Goal: Task Accomplishment & Management: Complete application form

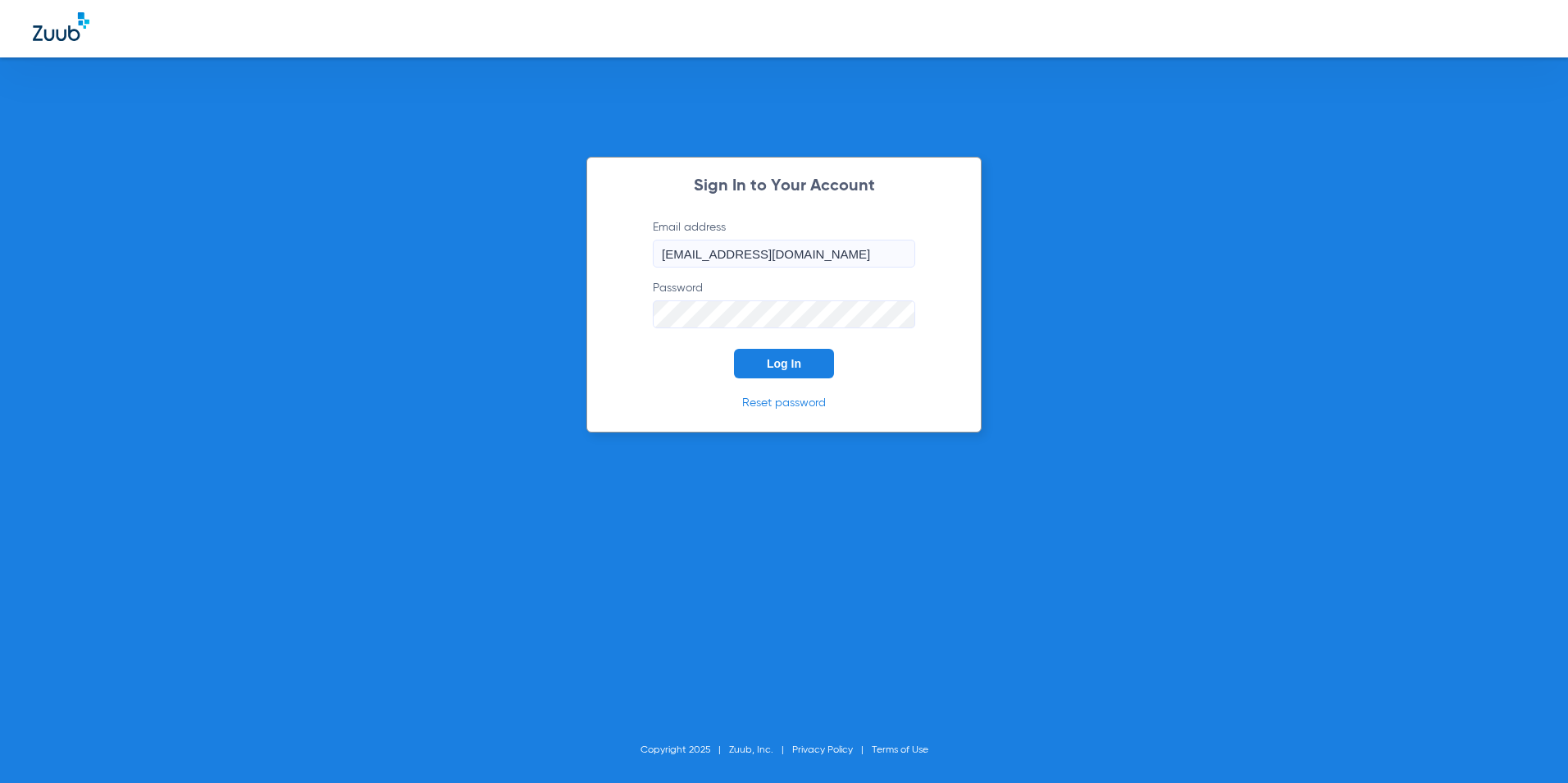
click at [802, 263] on input "[EMAIL_ADDRESS][DOMAIN_NAME]" at bounding box center [784, 253] width 262 height 28
click at [807, 370] on button "Log In" at bounding box center [784, 364] width 100 height 29
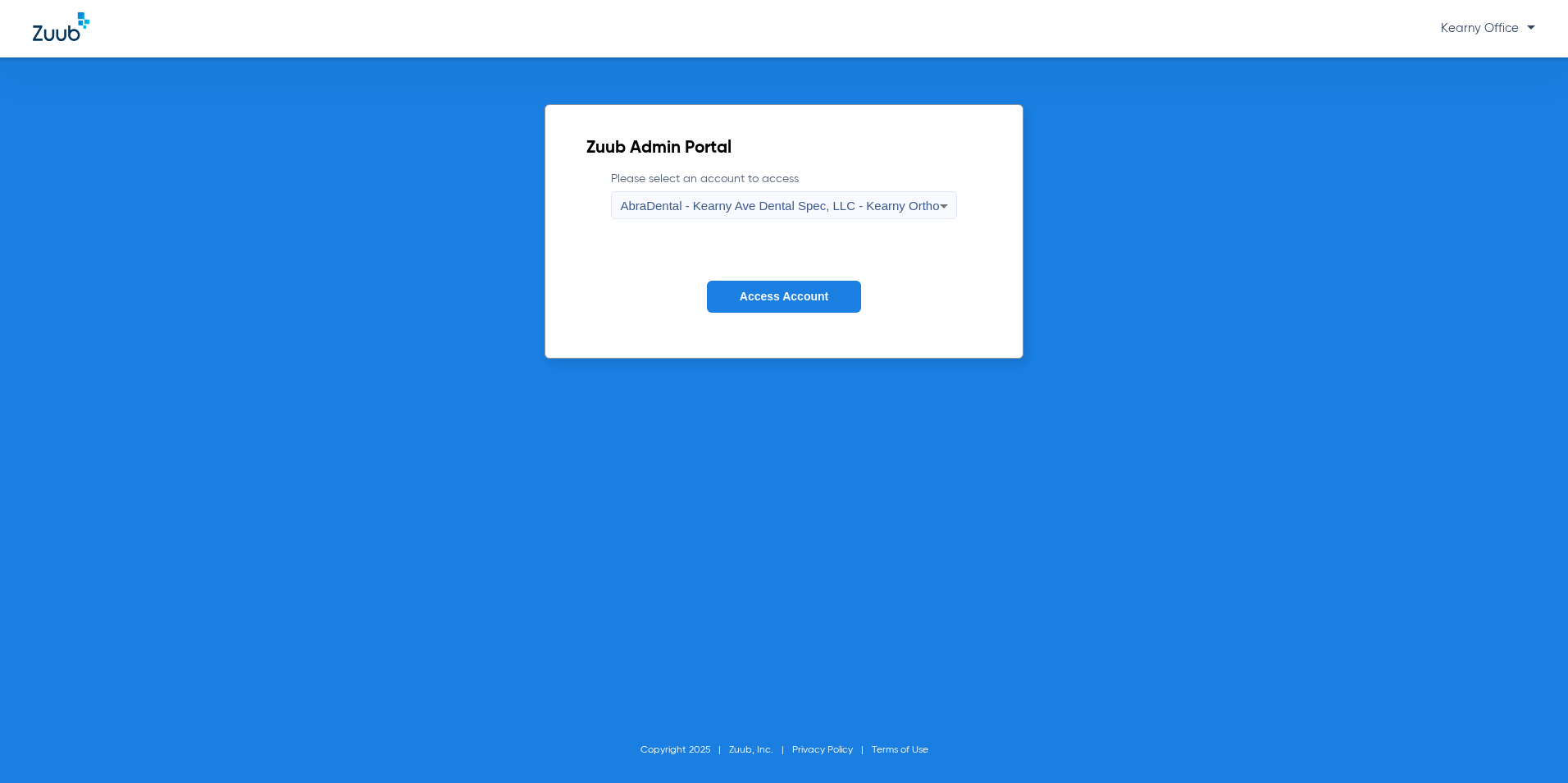
click at [754, 205] on span "AbraDental - Kearny Ave Dental Spec, LLC - Kearny Ortho" at bounding box center [779, 206] width 319 height 14
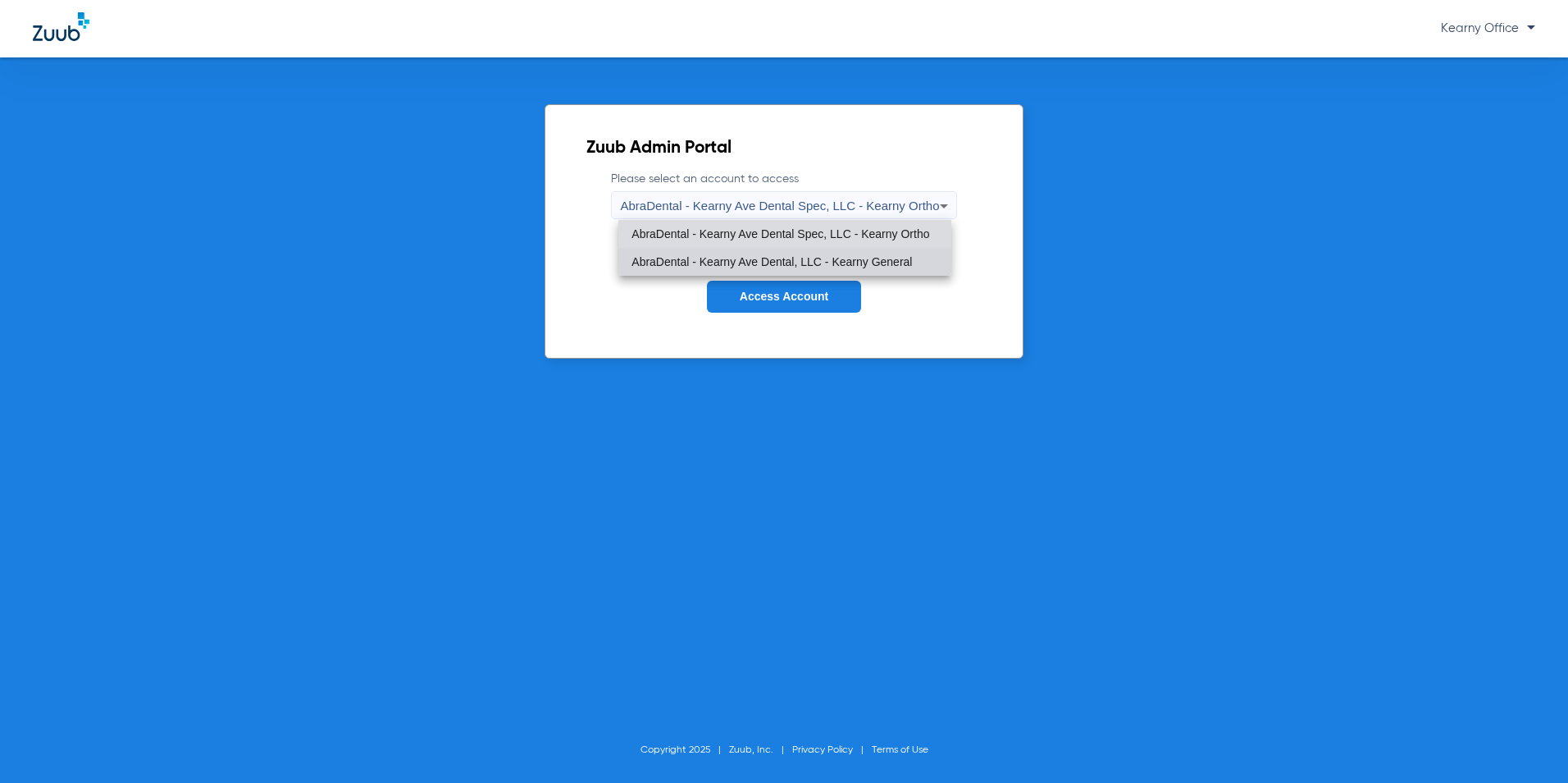
click at [747, 256] on span "AbraDental - Kearny Ave Dental, LLC - Kearny General" at bounding box center [772, 262] width 280 height 11
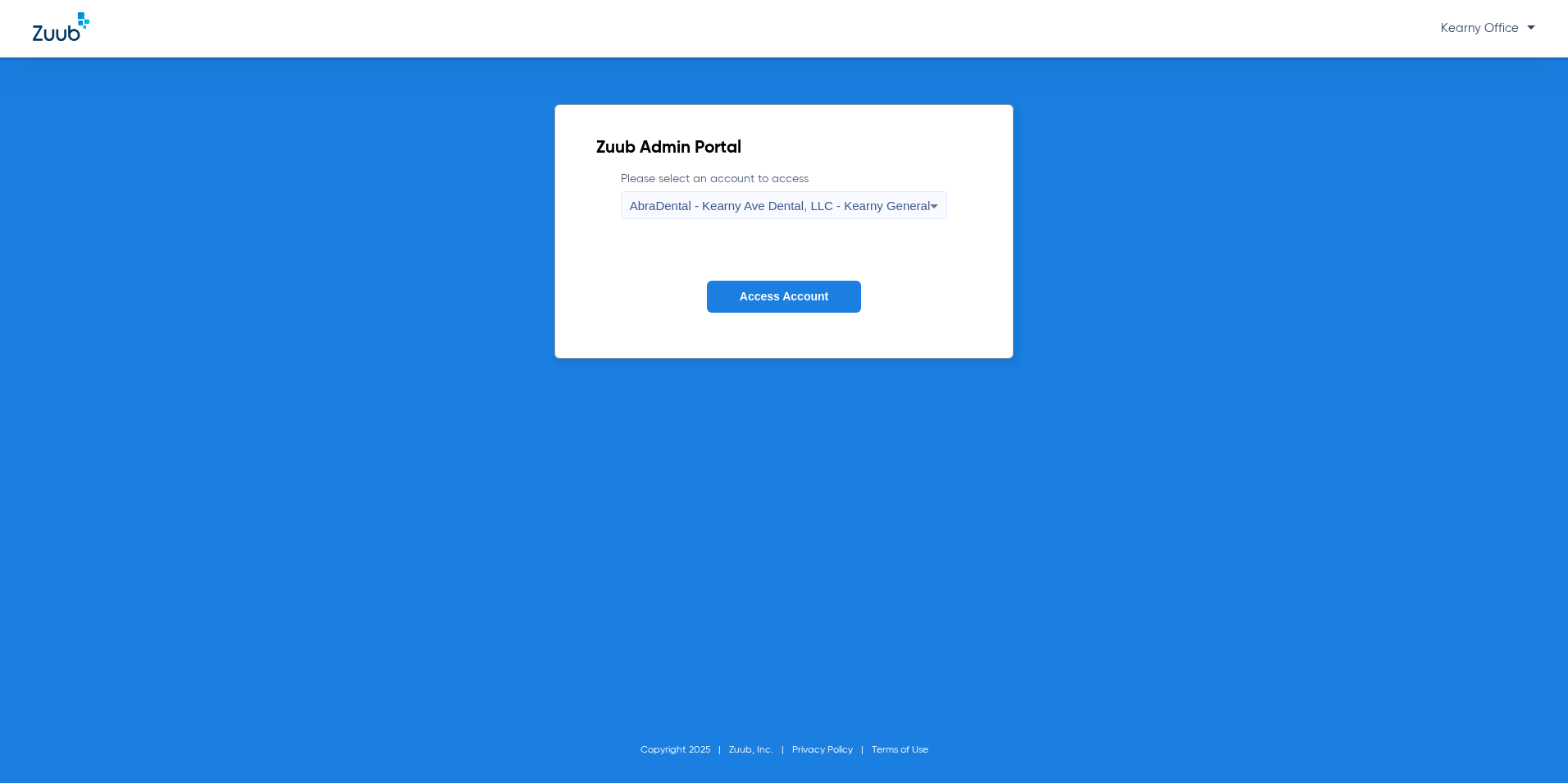
click at [760, 314] on form "Please select an account to access AbraDental - Kearny Ave Dental, LLC - Kearny…" at bounding box center [784, 254] width 376 height 166
click at [763, 296] on span "Access Account" at bounding box center [784, 296] width 88 height 13
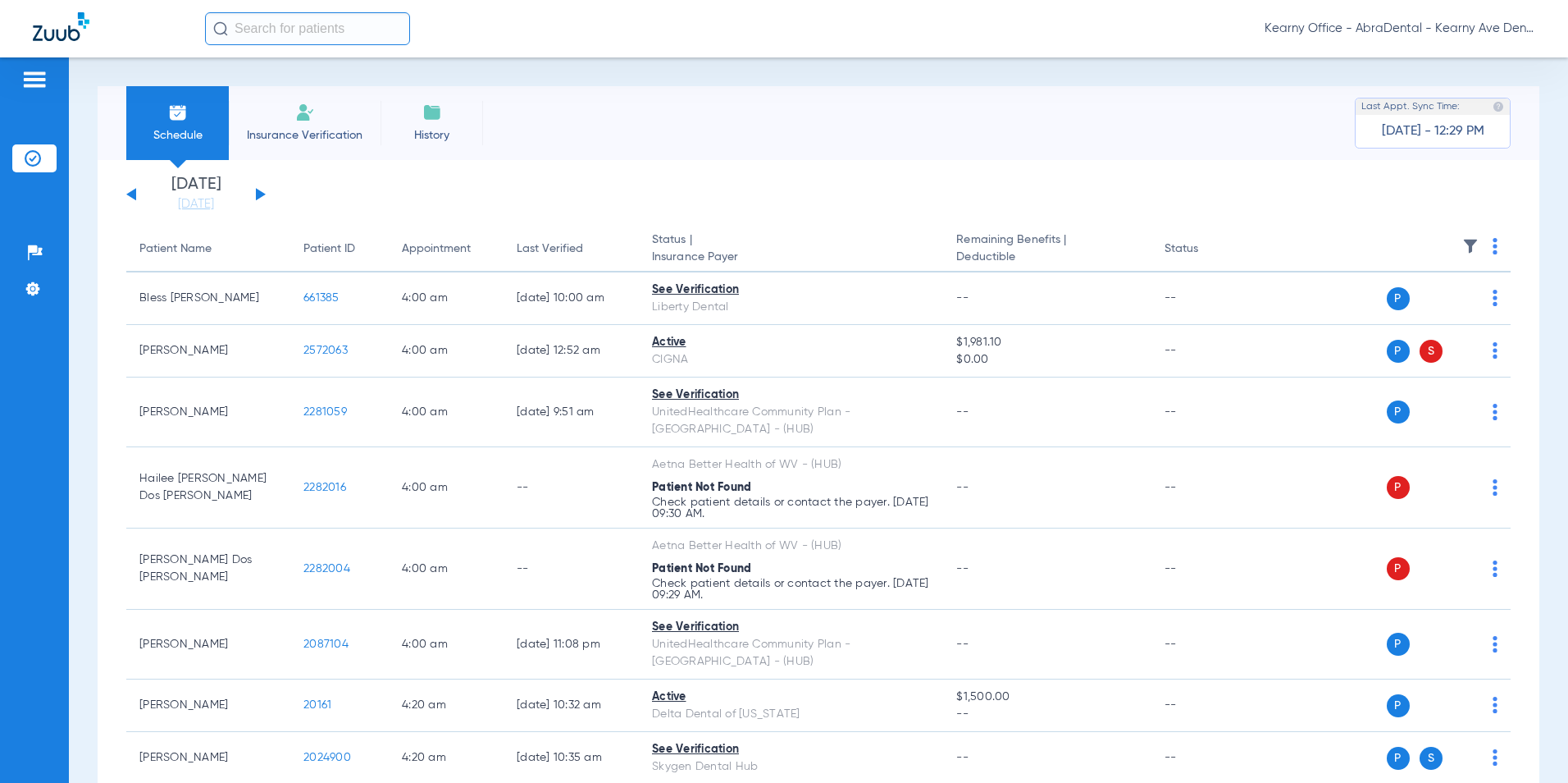
click at [318, 123] on li "Insurance Verification" at bounding box center [304, 123] width 152 height 74
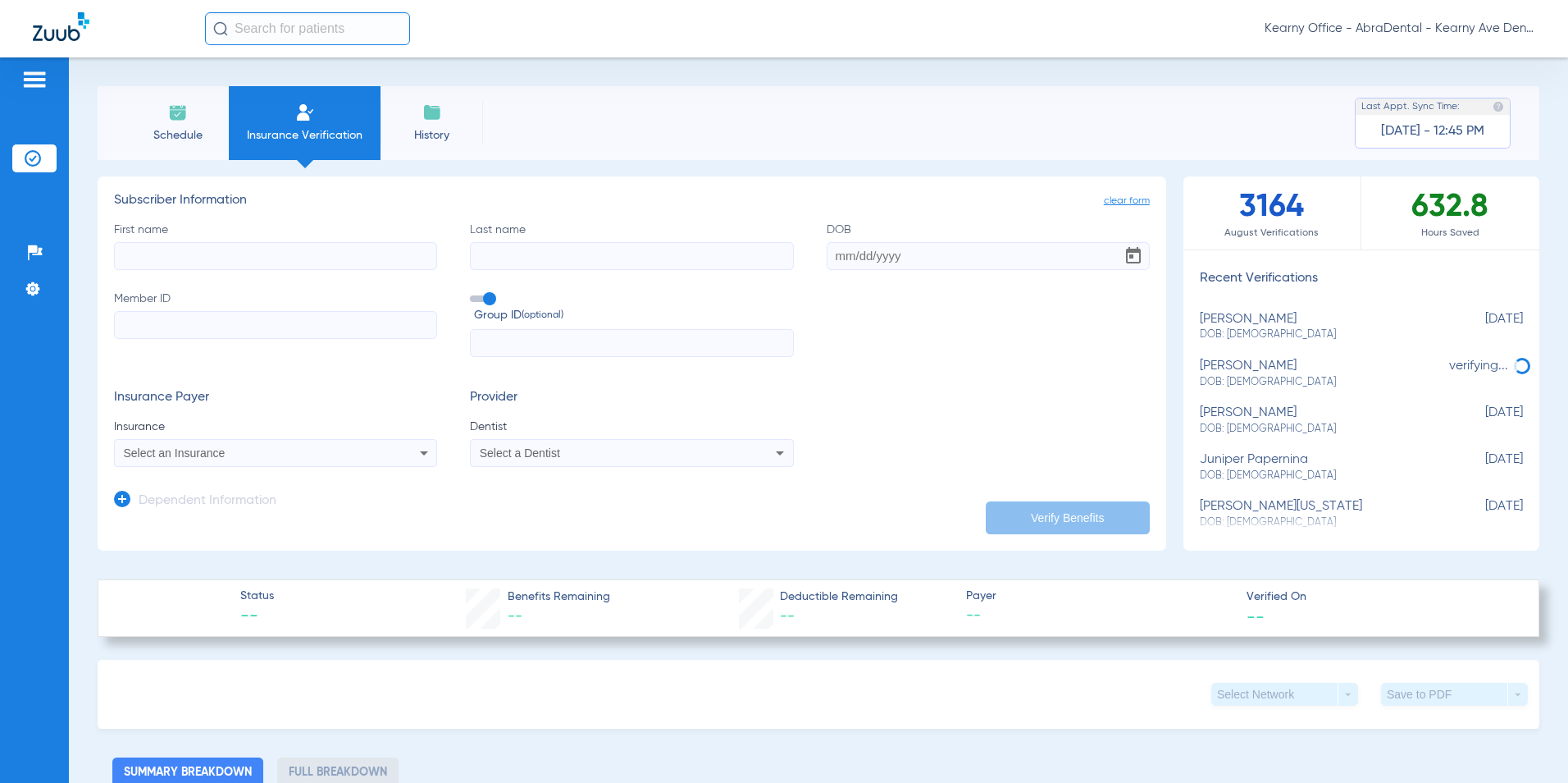
click at [170, 328] on input "Member ID" at bounding box center [275, 325] width 323 height 28
paste input "[PERSON_NAME]"
type input "[PERSON_NAME]"
click at [544, 299] on label "Group ID (optional)" at bounding box center [631, 308] width 323 height 35
click at [473, 293] on input "Group ID (optional)" at bounding box center [473, 293] width 0 height 0
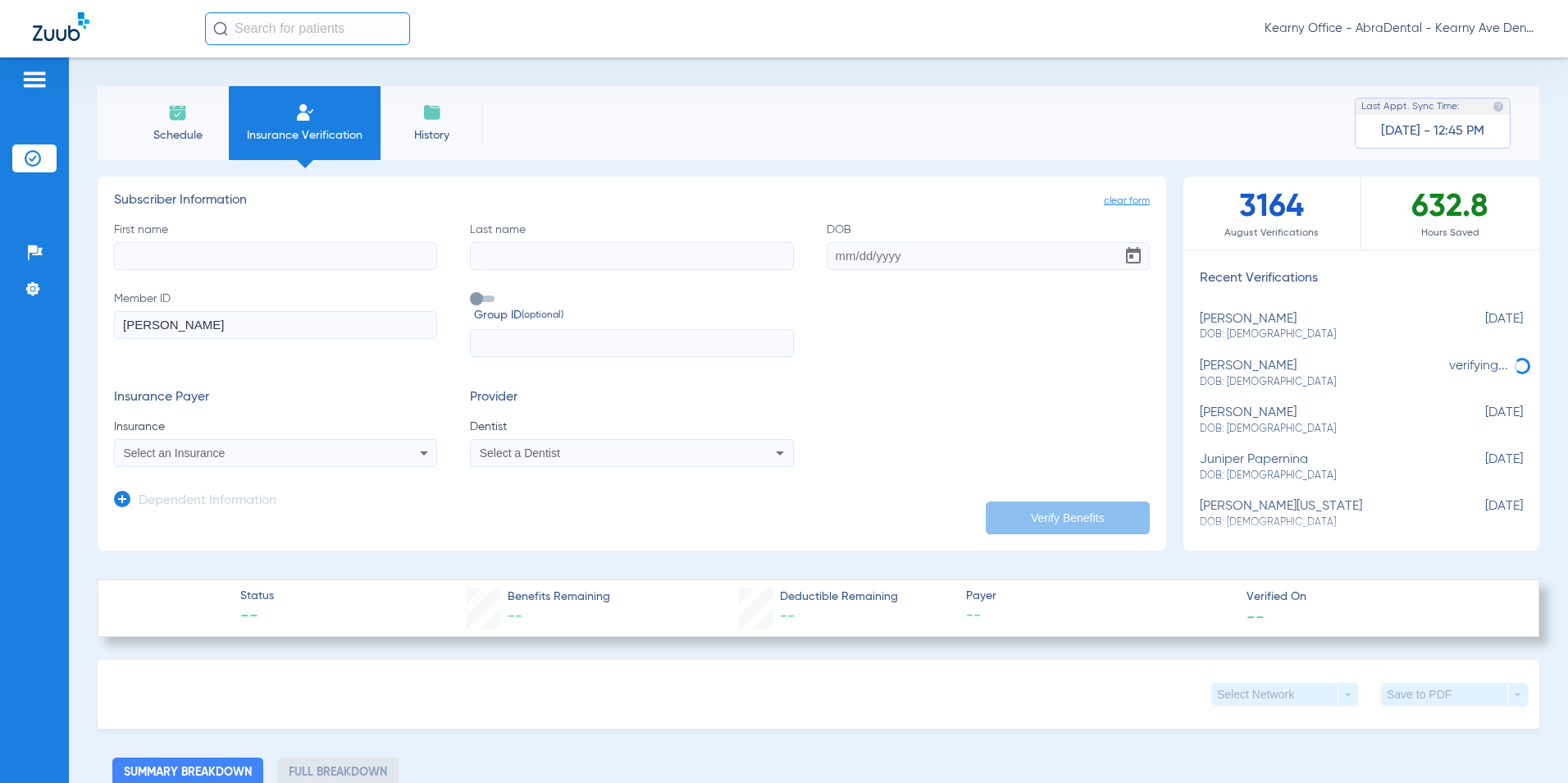
click at [484, 298] on span at bounding box center [482, 298] width 25 height 7
click at [473, 293] on input "Group ID (optional)" at bounding box center [473, 293] width 0 height 0
click at [520, 250] on input "Last name" at bounding box center [631, 256] width 323 height 28
paste input "[PERSON_NAME]"
type input "[PERSON_NAME]"
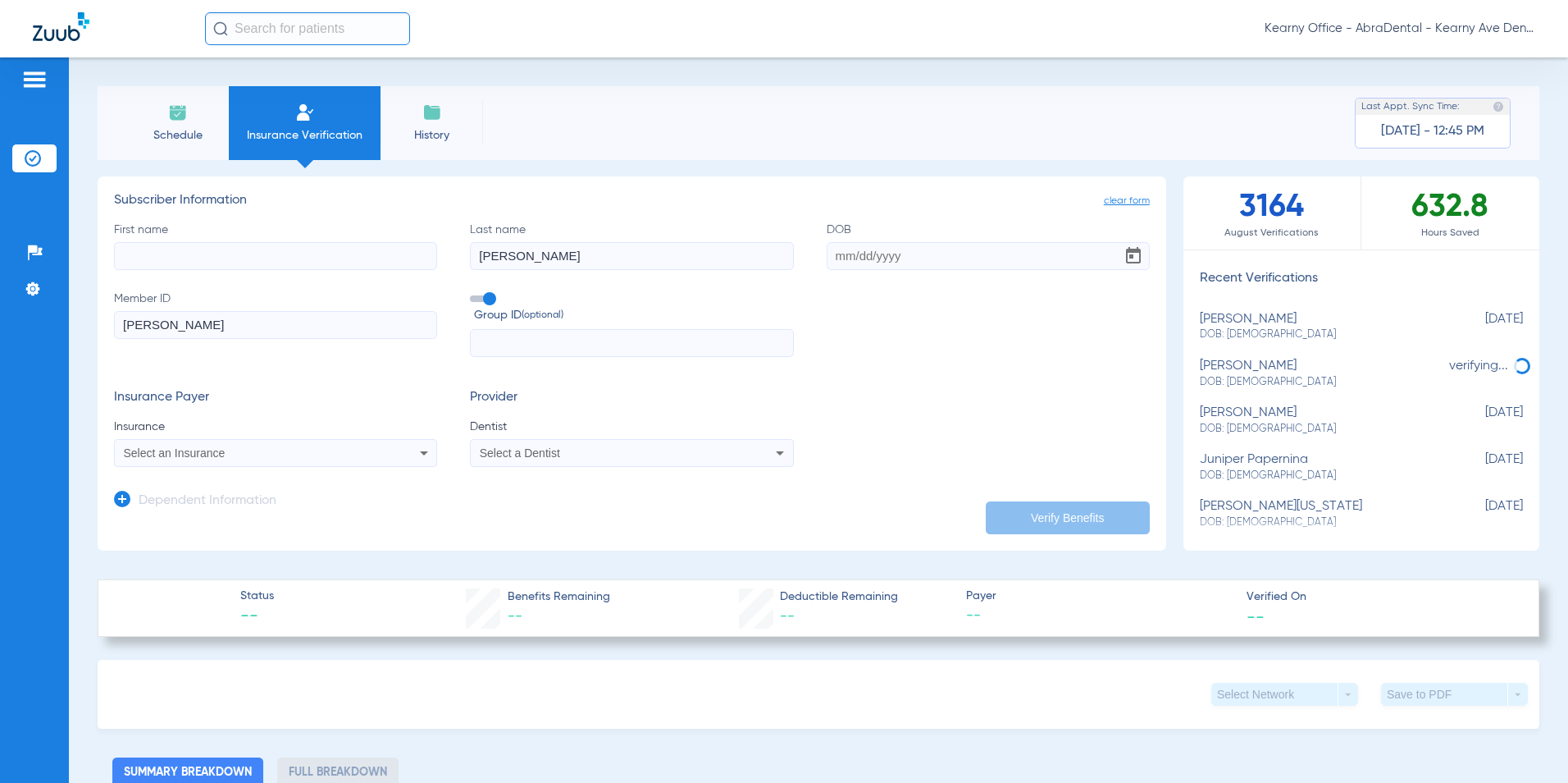
drag, startPoint x: 183, startPoint y: 332, endPoint x: 54, endPoint y: 333, distance: 129.0
click at [54, 333] on div "Patients Insurance Verification Setup Help Center Settings Schedule Insurance V…" at bounding box center [784, 449] width 1568 height 783
click at [181, 246] on input "First name" at bounding box center [275, 256] width 323 height 28
paste input "[PERSON_NAME]"
type input "[PERSON_NAME]"
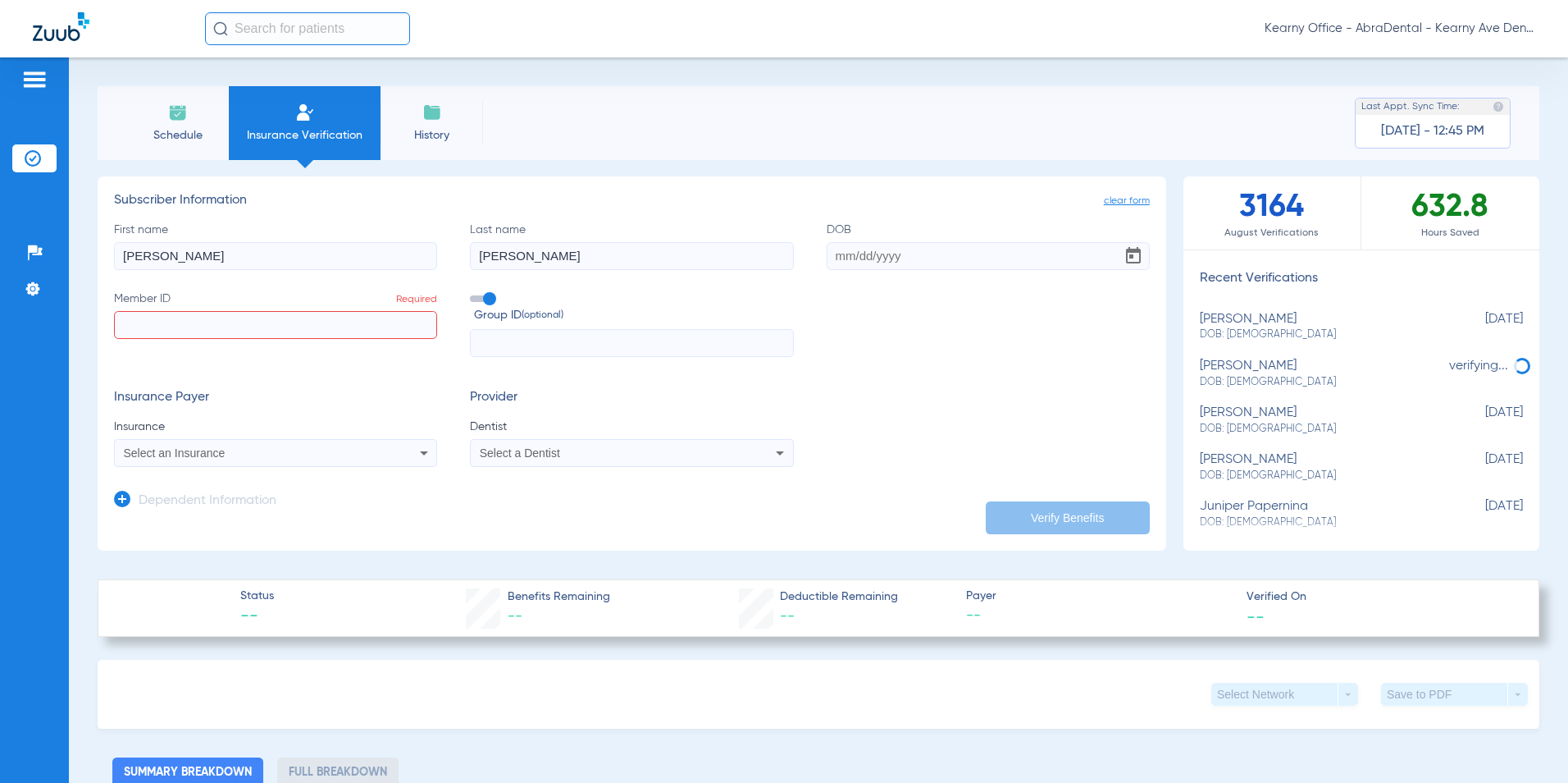
click at [853, 263] on input "DOB" at bounding box center [988, 256] width 323 height 28
paste input "[DATE]"
type input "[DATE]"
click at [203, 322] on input "Member ID Required" at bounding box center [275, 325] width 323 height 28
paste input "6767116928"
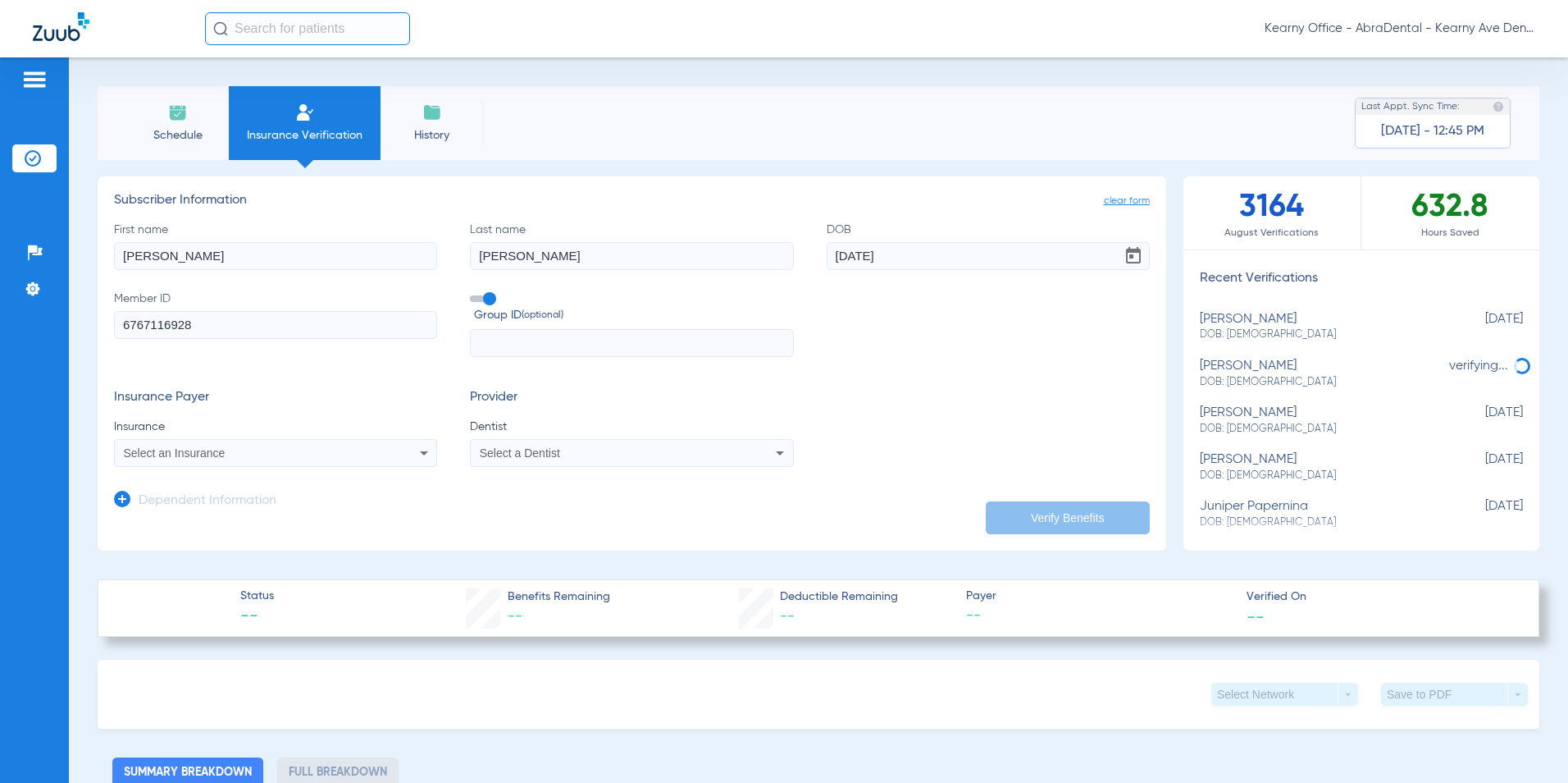
type input "6767116928"
click at [491, 348] on input "text" at bounding box center [631, 343] width 323 height 28
paste input "09069"
type input "09069"
click at [249, 465] on mat-select "Select an Insurance" at bounding box center [275, 453] width 323 height 28
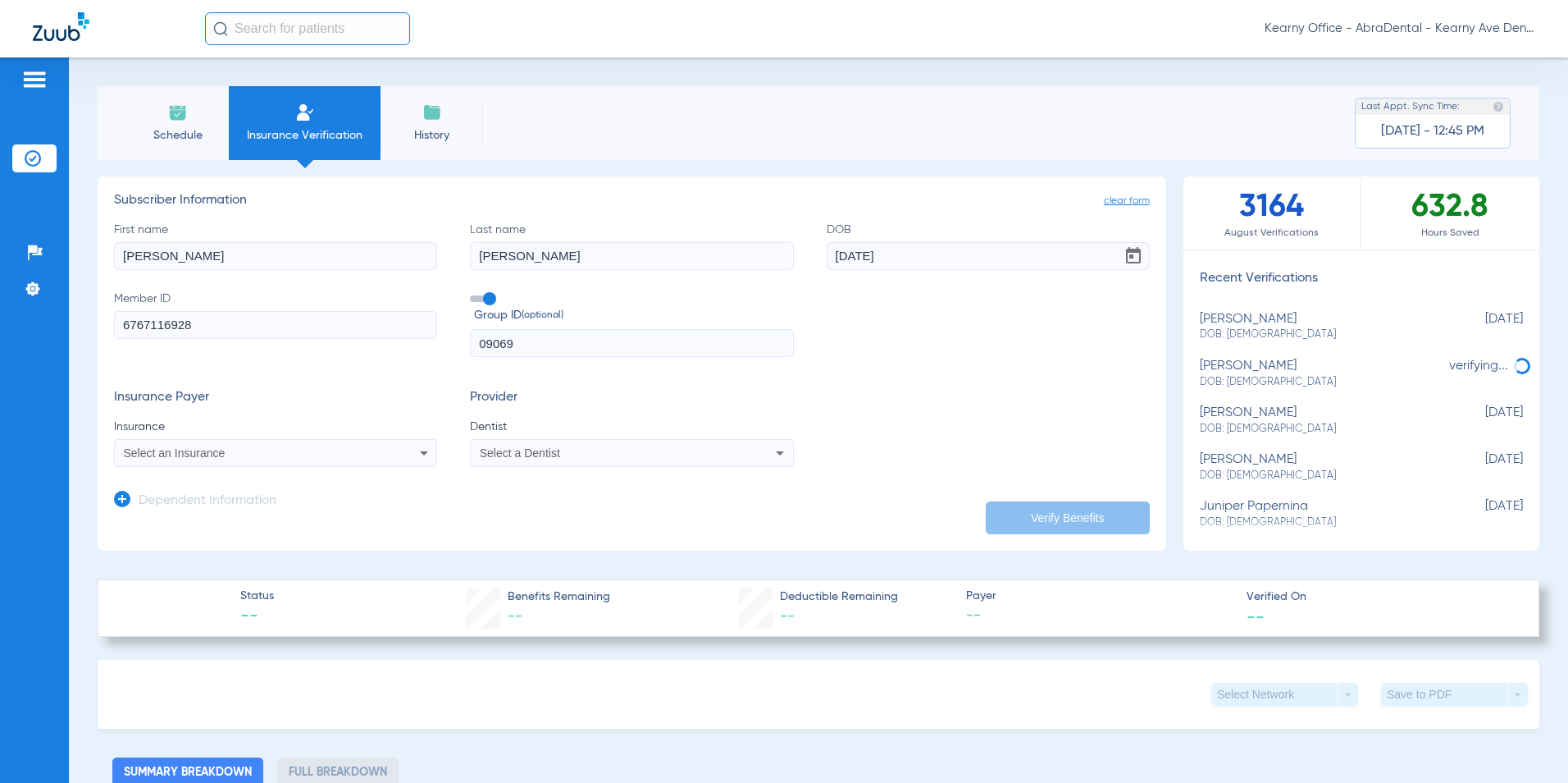
click at [243, 454] on div "Select an Insurance" at bounding box center [245, 452] width 243 height 11
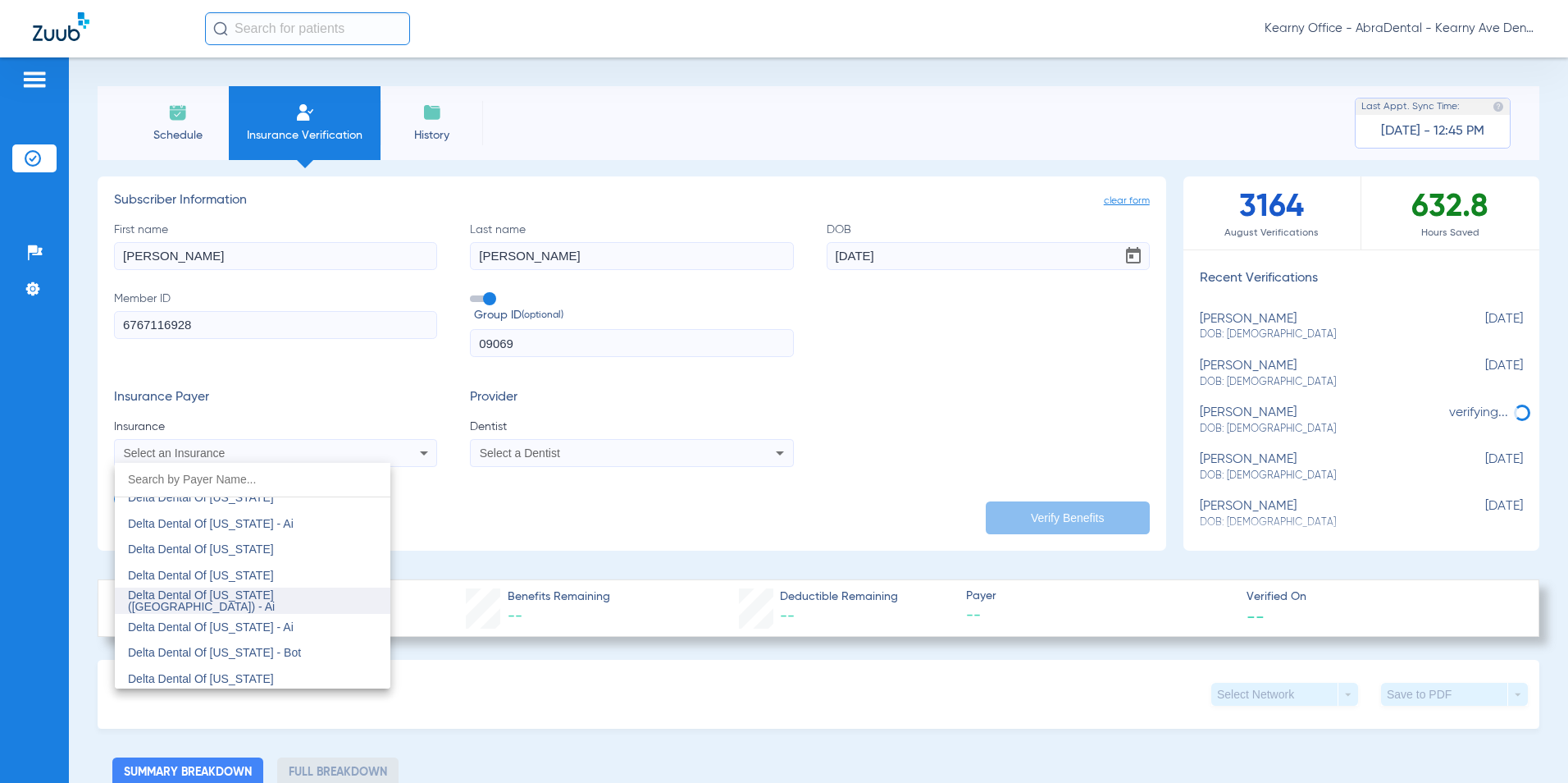
scroll to position [3774, 0]
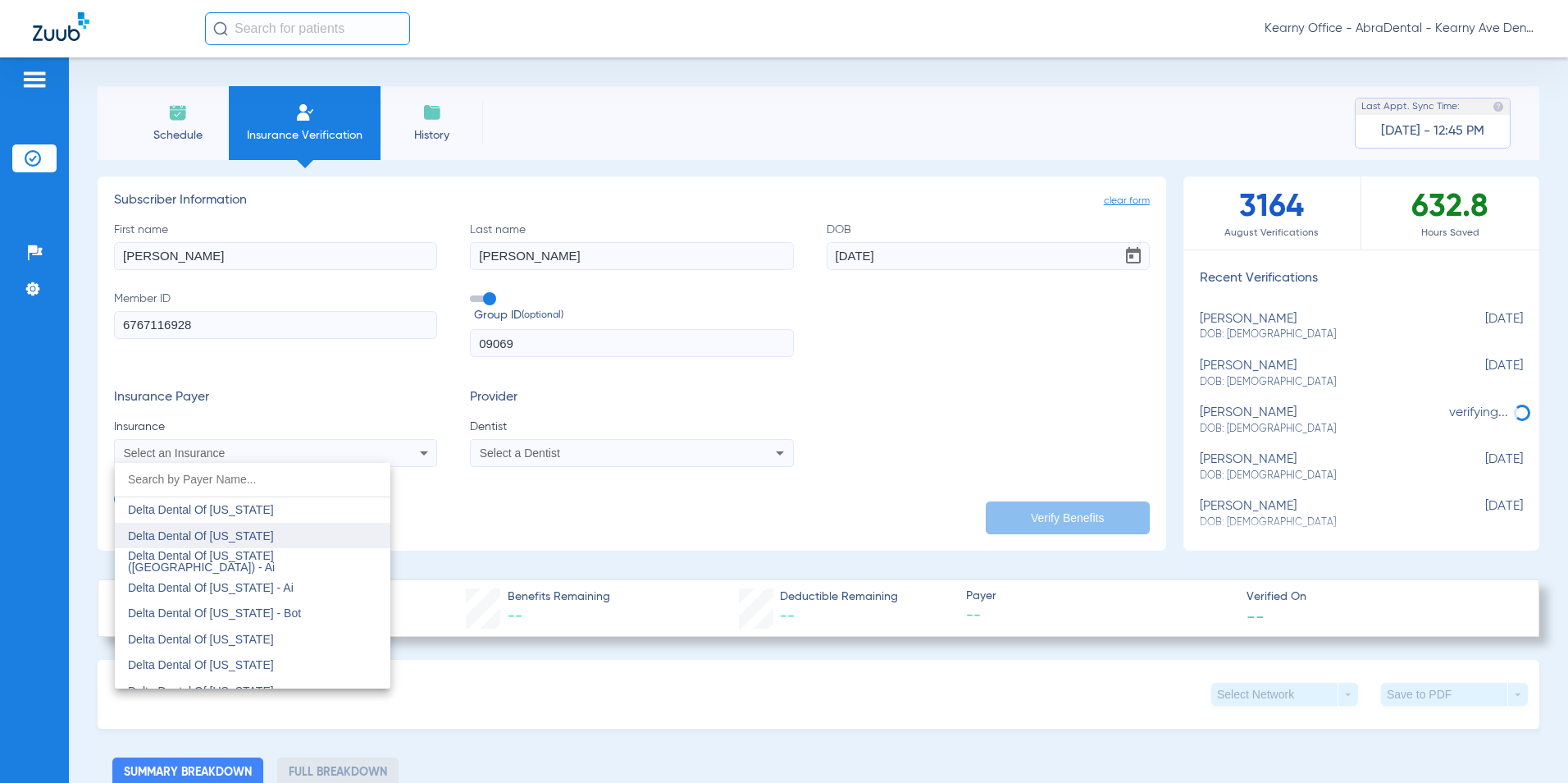
click at [284, 533] on mat-option "Delta Dental Of [US_STATE]" at bounding box center [252, 536] width 275 height 27
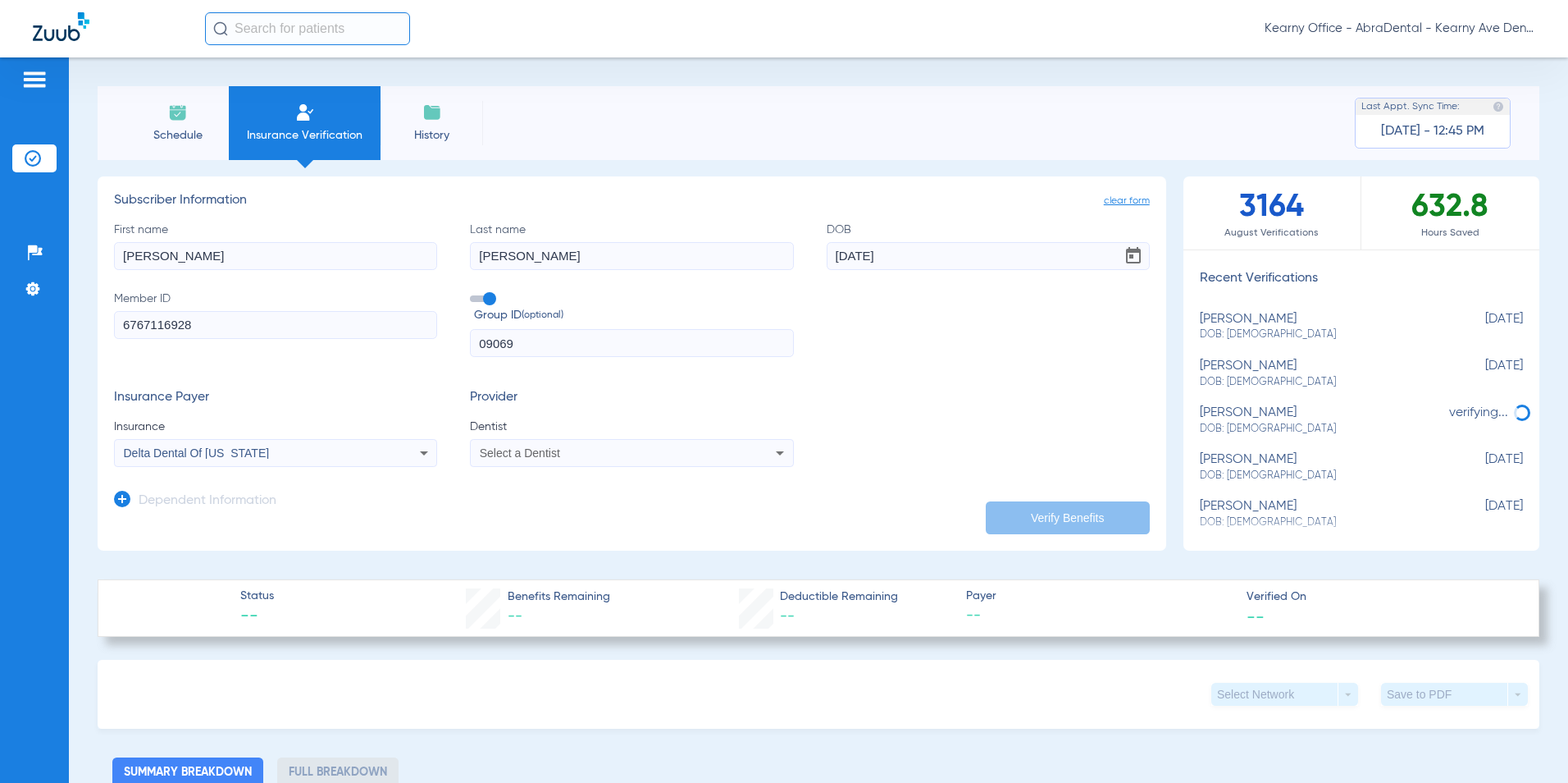
click at [490, 463] on div "Select a Dentist" at bounding box center [631, 453] width 321 height 20
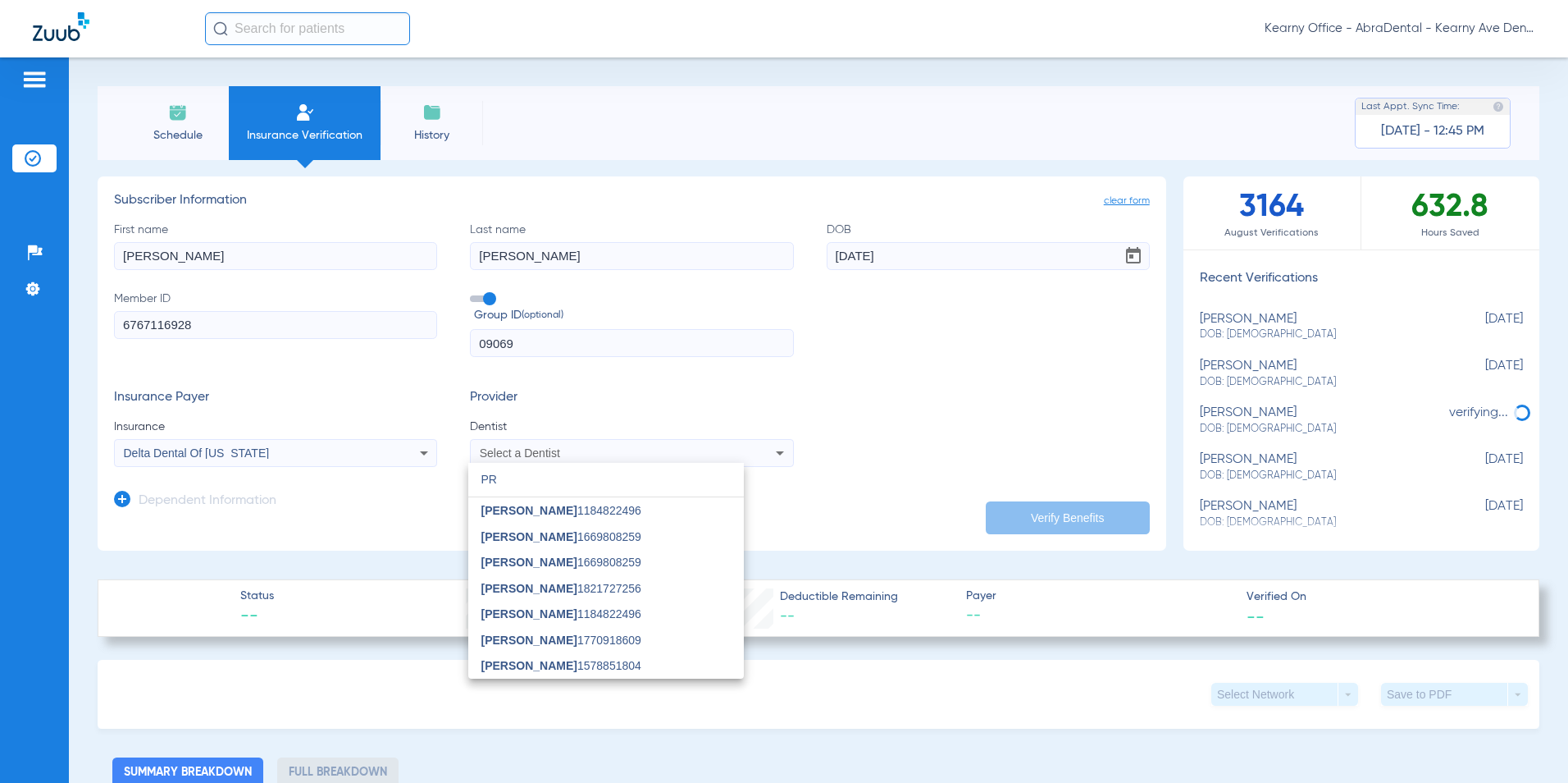
type input "P"
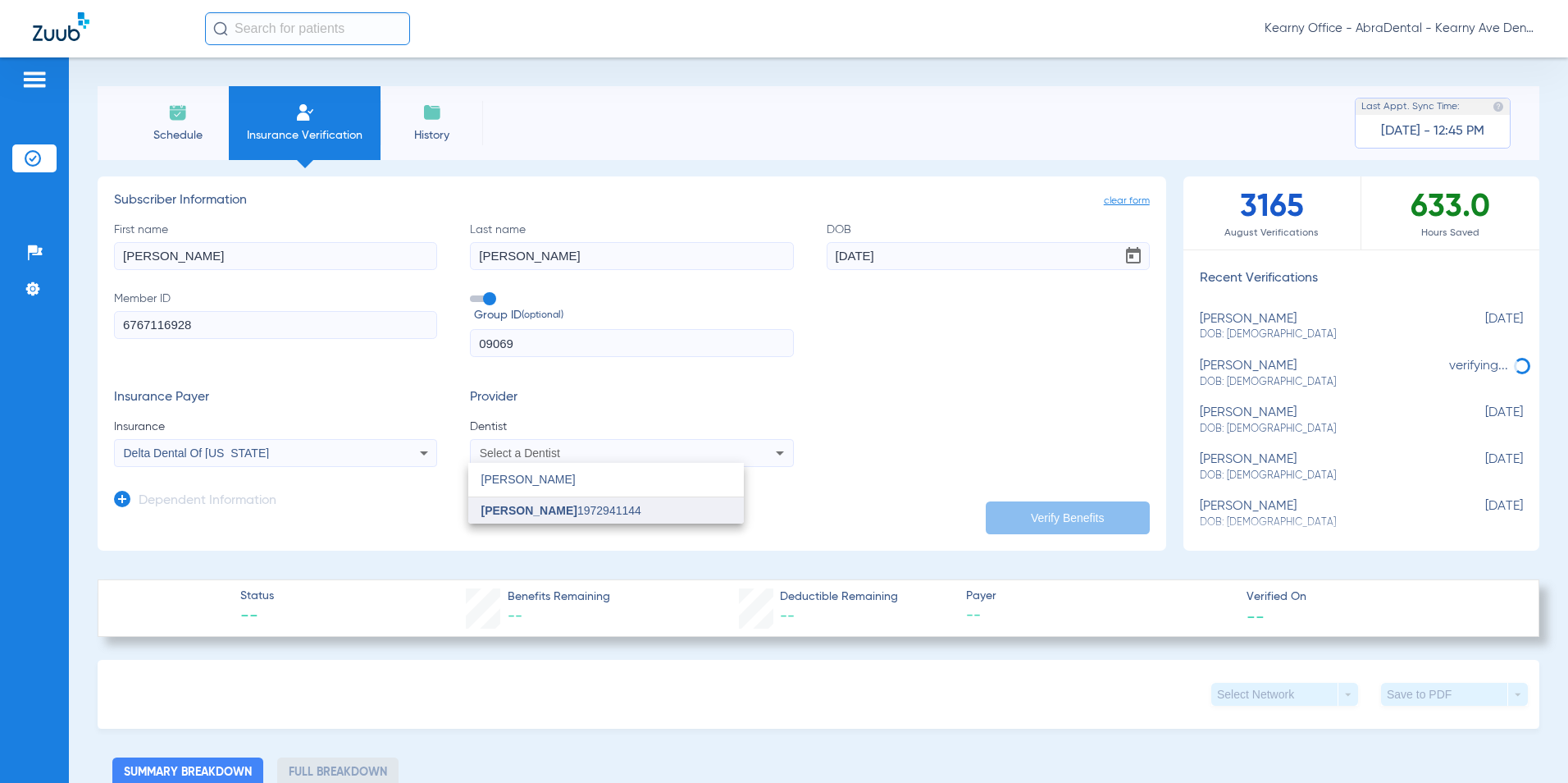
type input "[PERSON_NAME]"
click at [538, 504] on span "[PERSON_NAME]" at bounding box center [530, 509] width 96 height 13
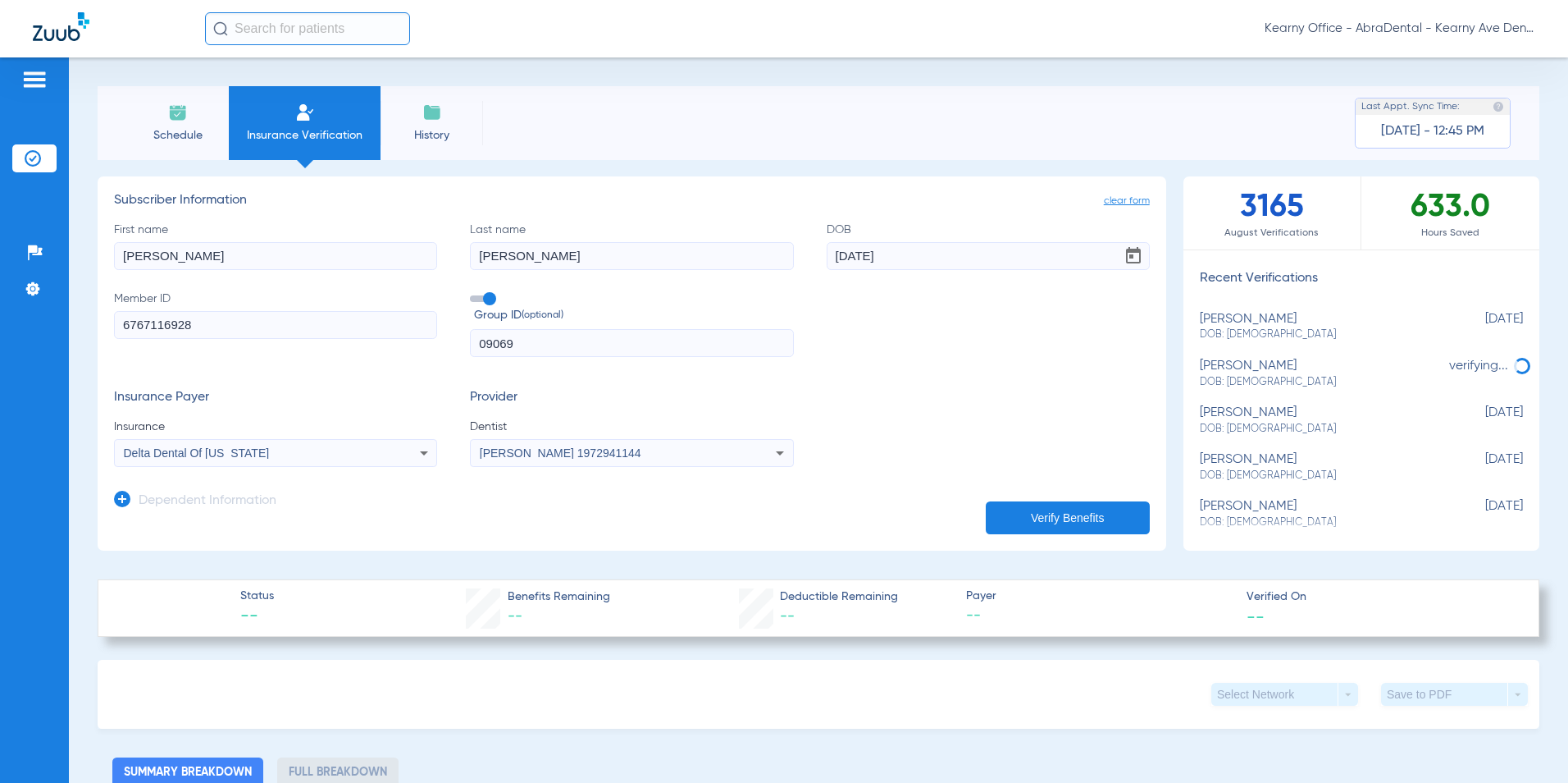
click at [123, 501] on icon at bounding box center [122, 498] width 16 height 16
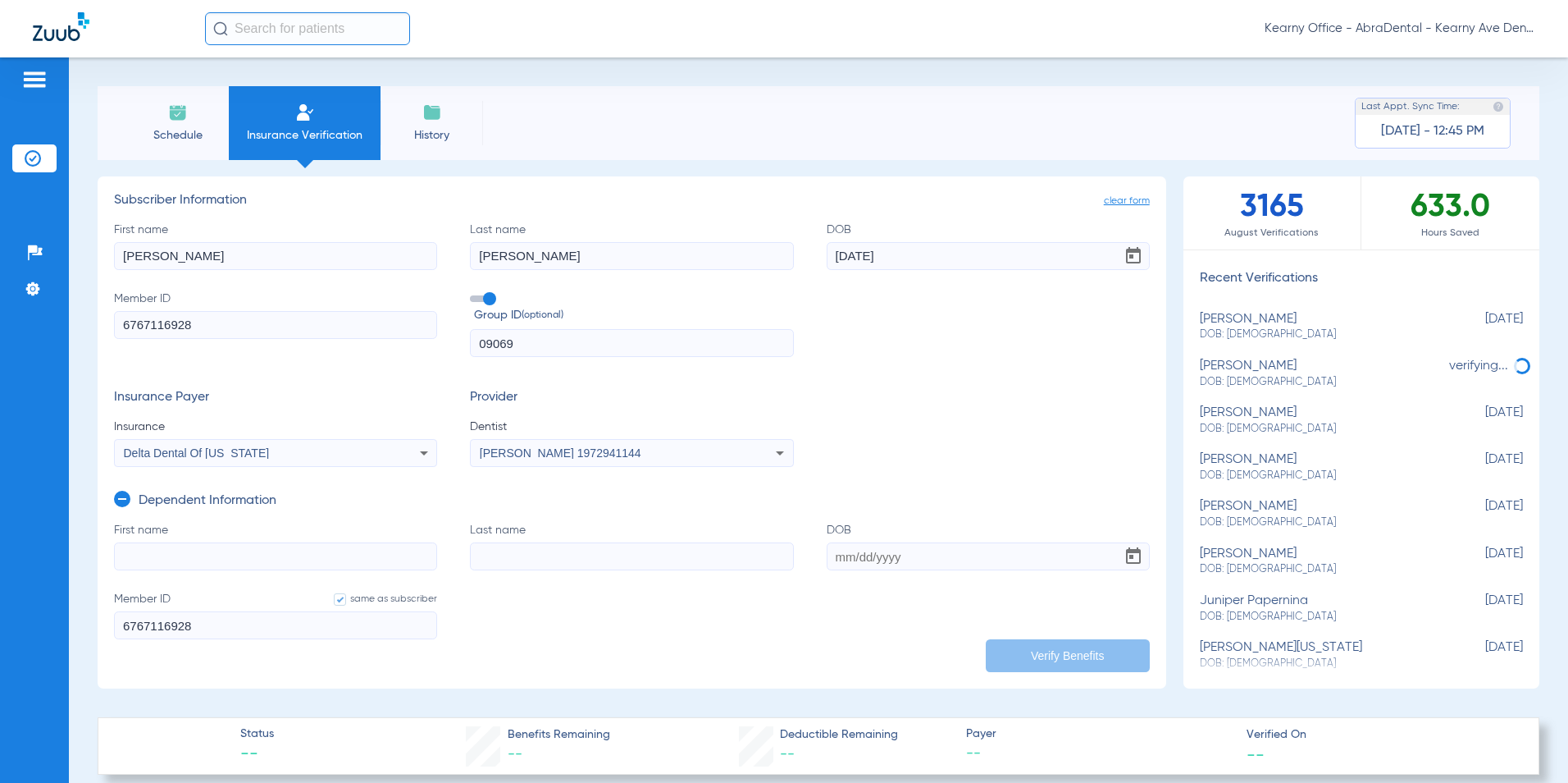
click at [153, 563] on input "First name" at bounding box center [275, 556] width 323 height 28
paste input "[PERSON_NAME]"
type input "[PERSON_NAME]"
drag, startPoint x: 540, startPoint y: 556, endPoint x: 549, endPoint y: 557, distance: 9.1
click at [540, 556] on input "Last name" at bounding box center [631, 556] width 323 height 28
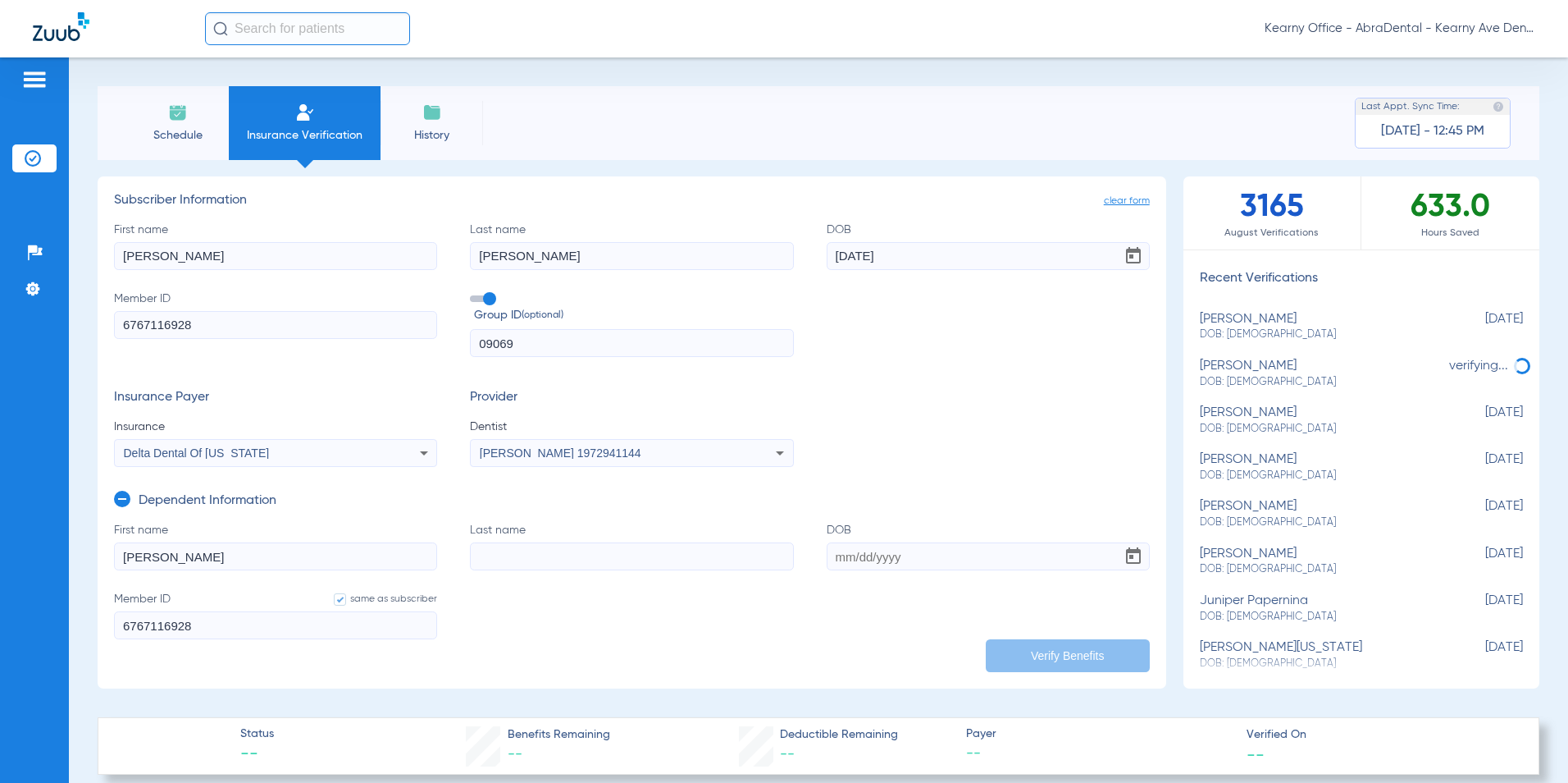
paste input "ANGEL"
type input "ANGEL"
drag, startPoint x: 832, startPoint y: 556, endPoint x: 816, endPoint y: 542, distance: 21.3
click at [832, 555] on input "DOB" at bounding box center [988, 556] width 323 height 28
type input "[DATE]"
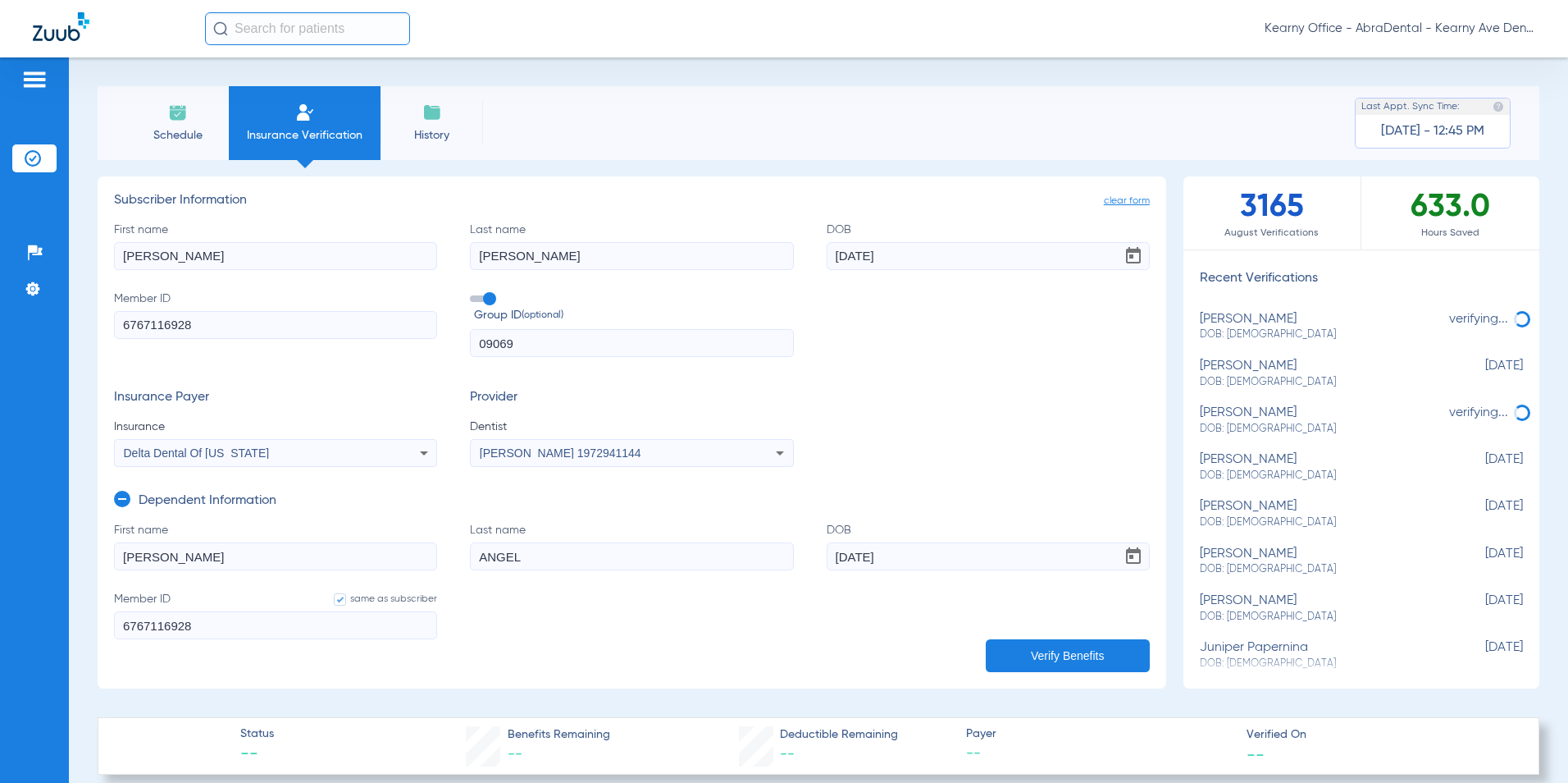
click at [1054, 647] on button "Verify Benefits" at bounding box center [1067, 655] width 164 height 33
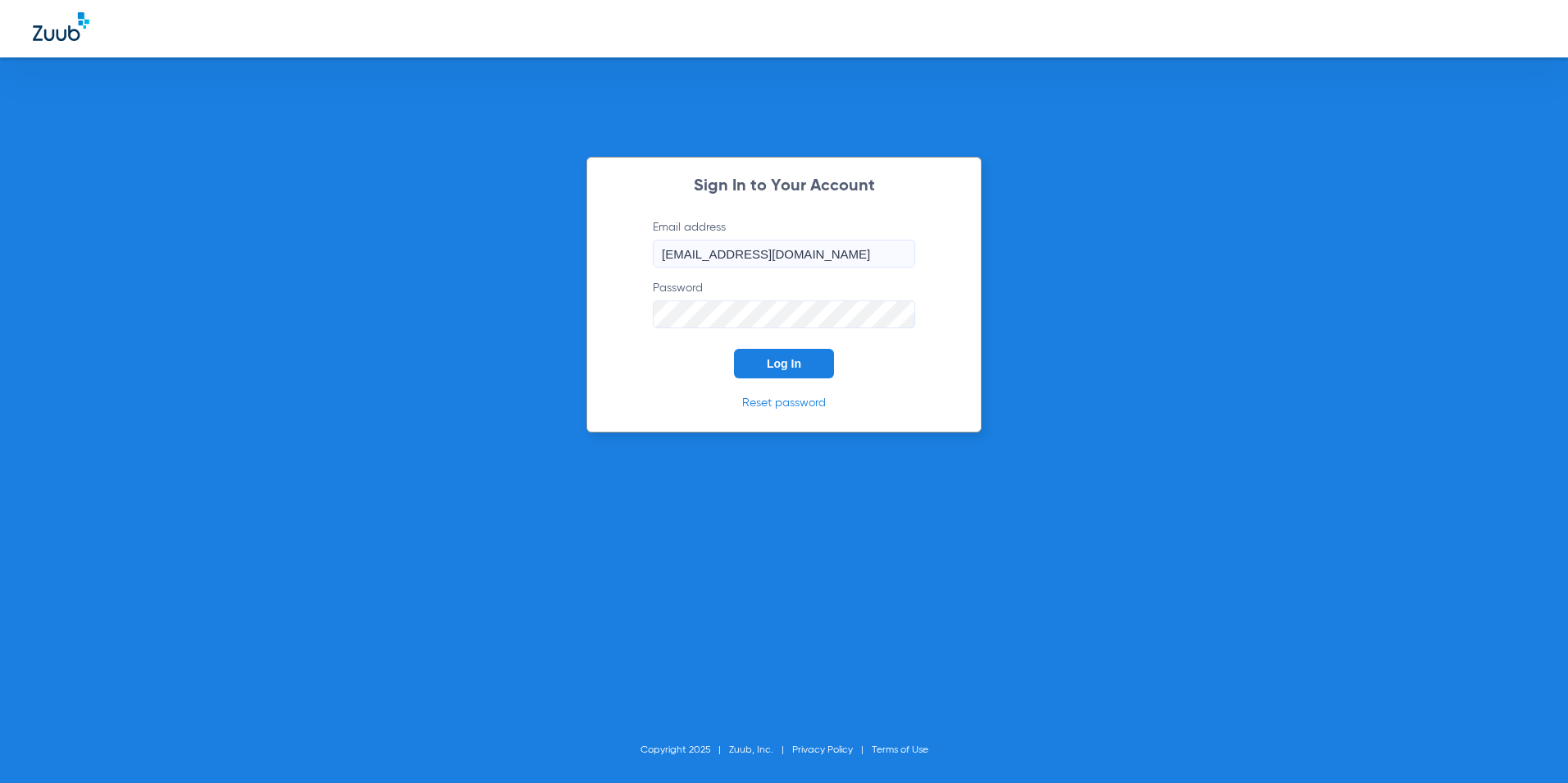
click at [790, 376] on button "Log In" at bounding box center [784, 364] width 100 height 29
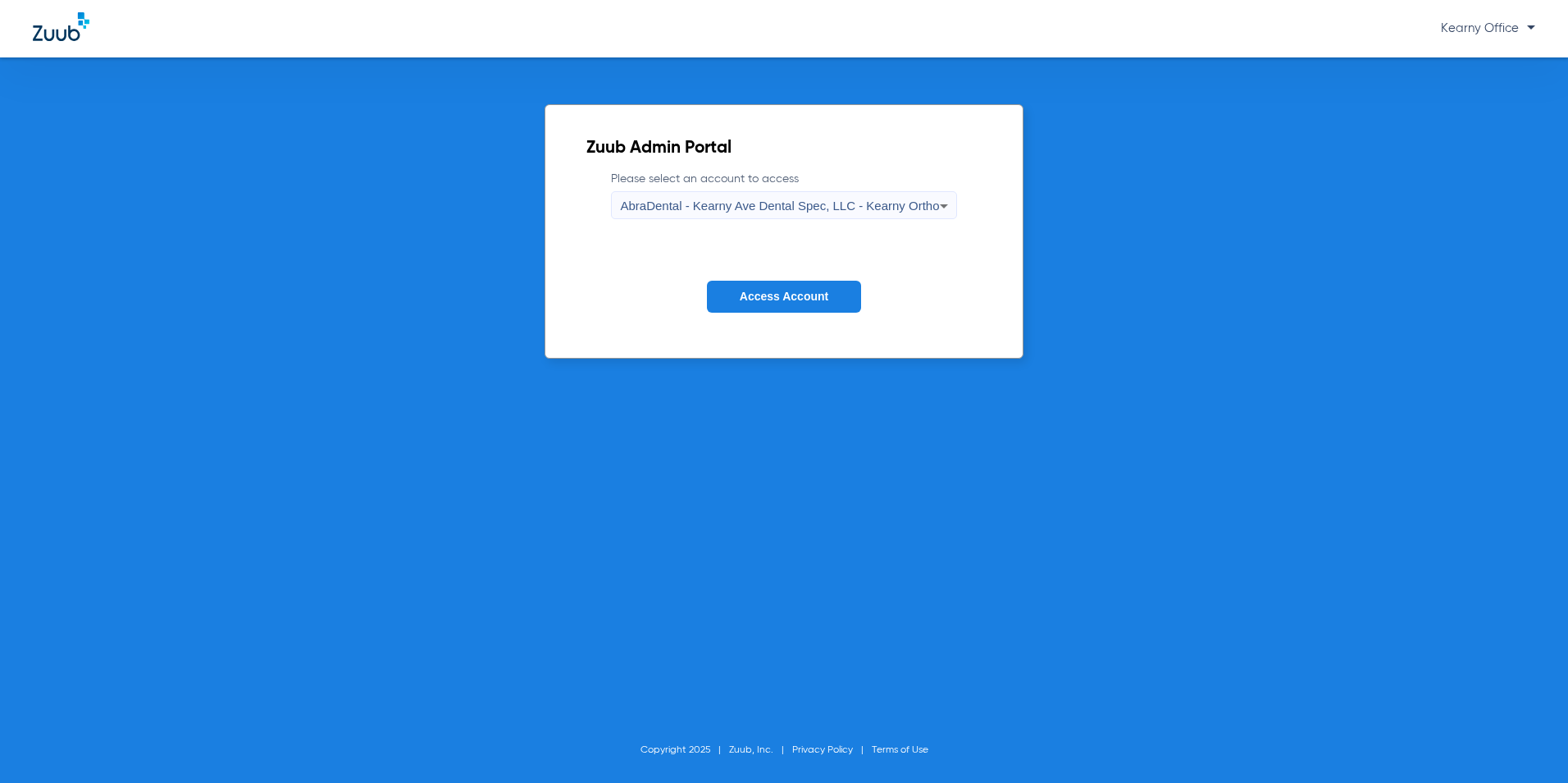
click at [953, 200] on form "Please select an account to access AbraDental - Kearny Ave Dental Spec, LLC - K…" at bounding box center [784, 254] width 394 height 166
click at [934, 212] on icon at bounding box center [944, 206] width 20 height 20
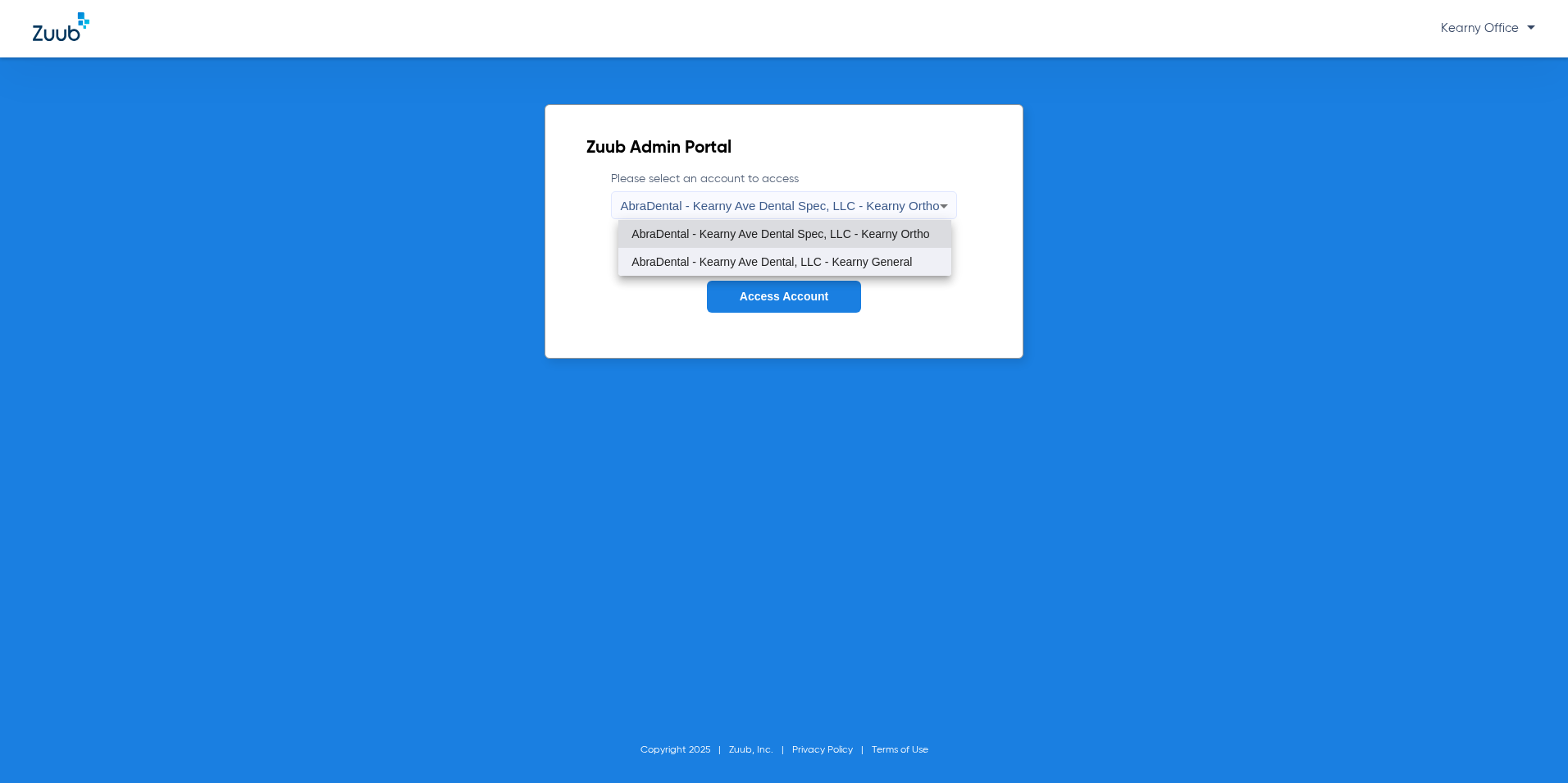
click at [909, 255] on mat-option "AbraDental - Kearny Ave Dental, LLC - Kearny General" at bounding box center [784, 262] width 333 height 28
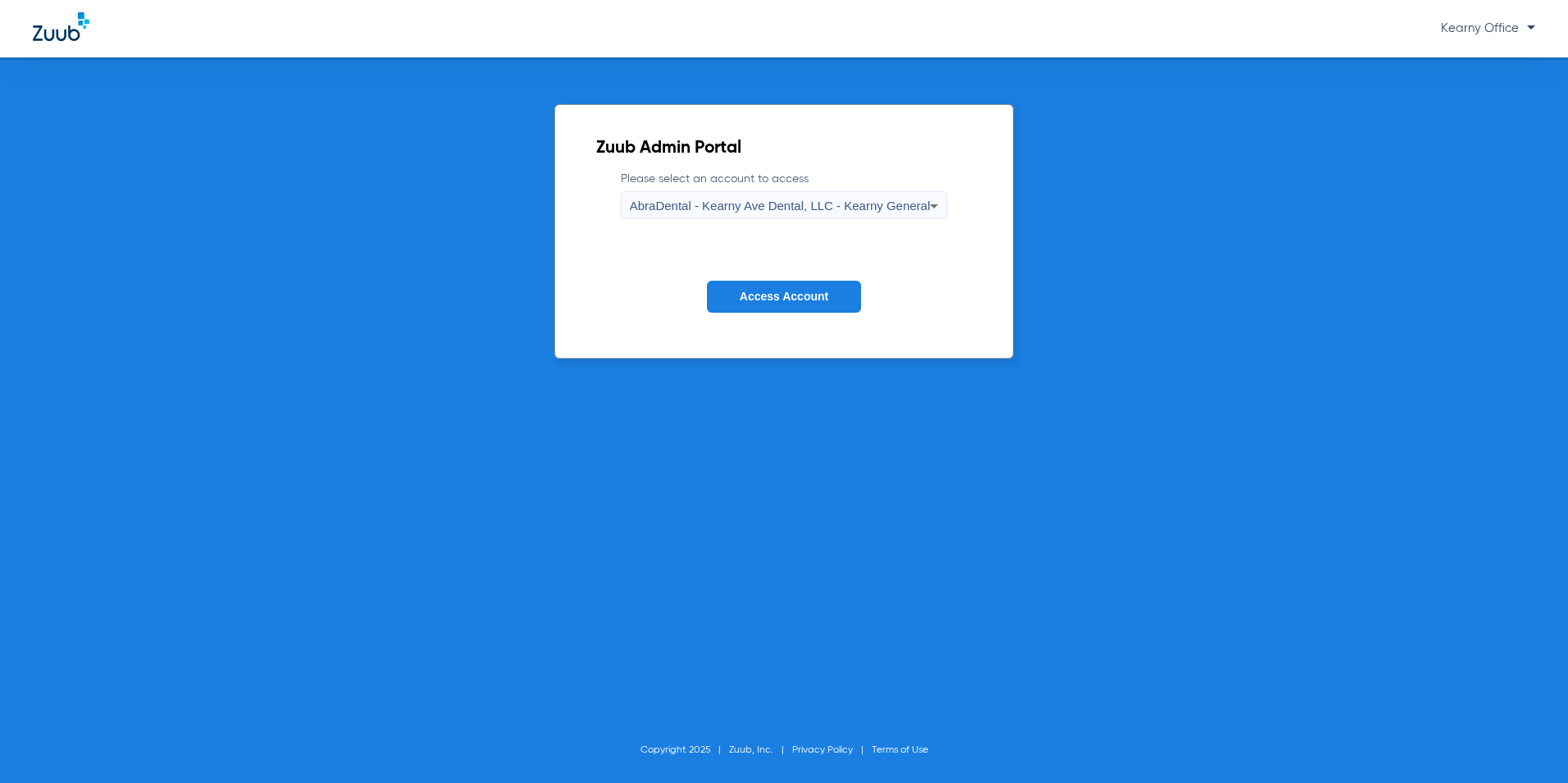
click at [802, 295] on span "Access Account" at bounding box center [784, 296] width 88 height 13
